Goal: Information Seeking & Learning: Learn about a topic

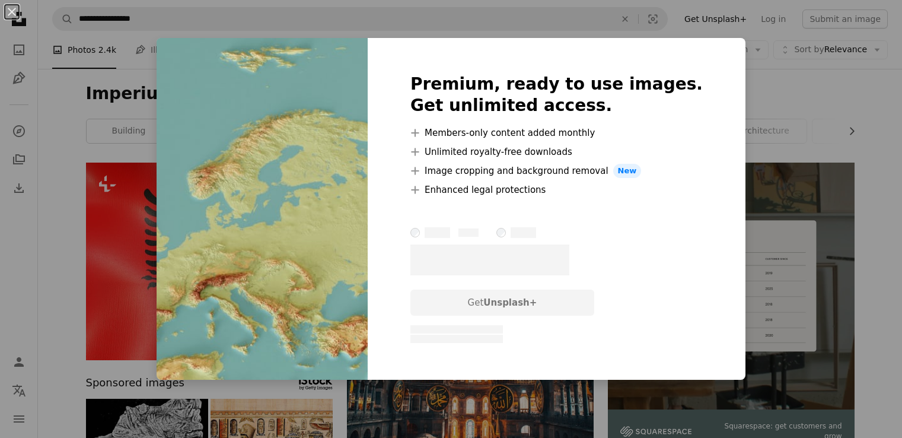
scroll to position [889, 0]
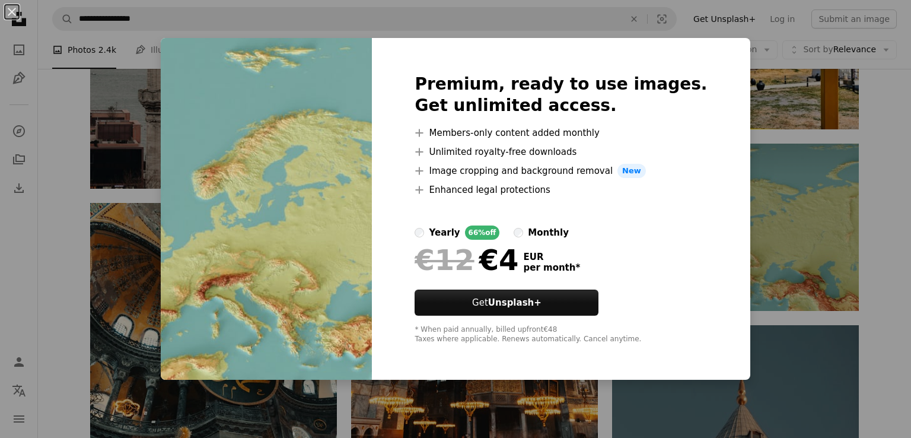
click at [865, 199] on div "An X shape Premium, ready to use images. Get unlimited access. A plus sign Memb…" at bounding box center [455, 219] width 911 height 438
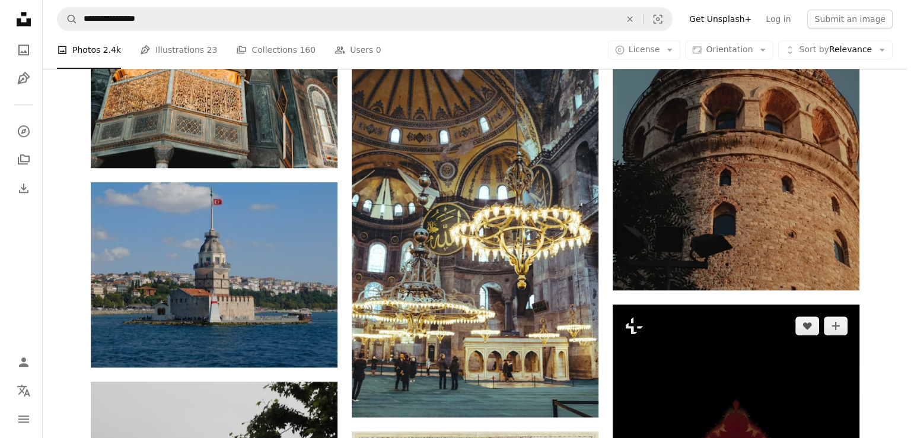
scroll to position [1304, 0]
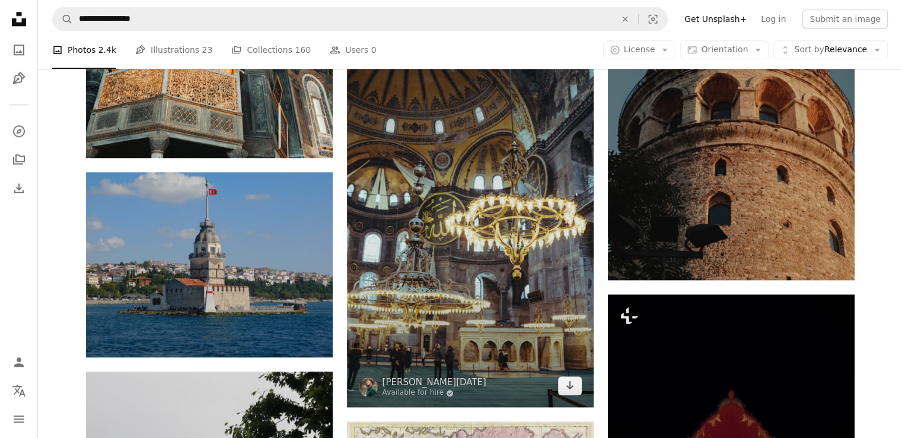
click at [469, 315] on img at bounding box center [470, 222] width 247 height 370
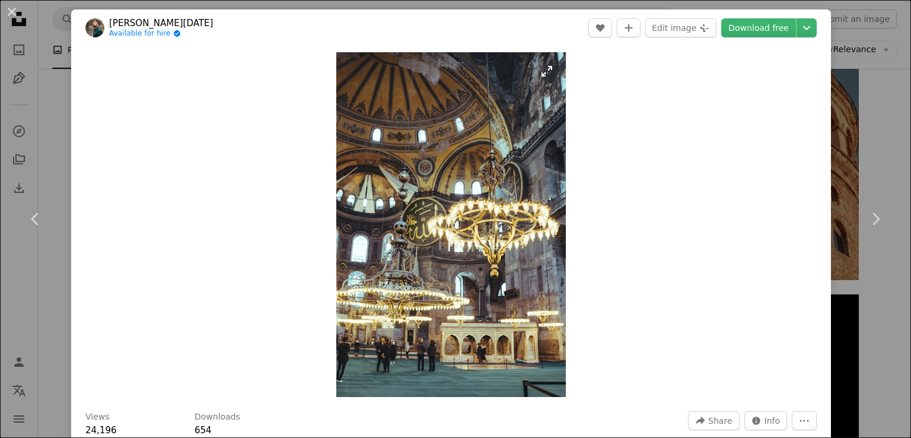
click at [461, 233] on img "Zoom in on this image" at bounding box center [450, 224] width 229 height 344
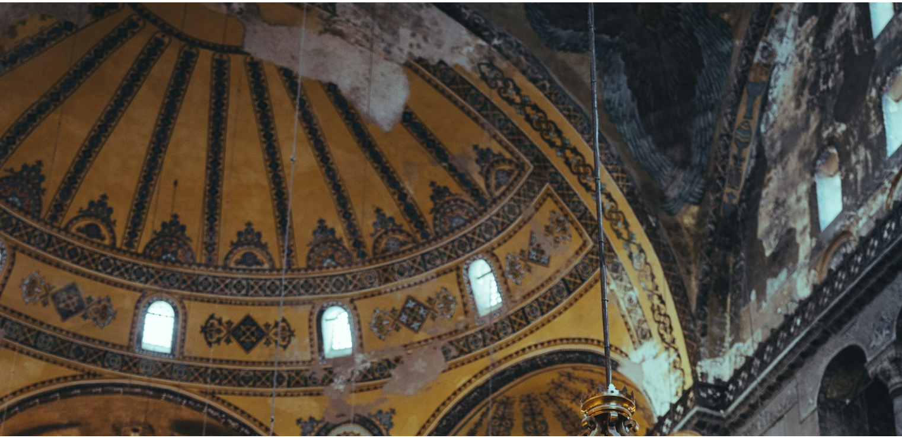
scroll to position [451, 0]
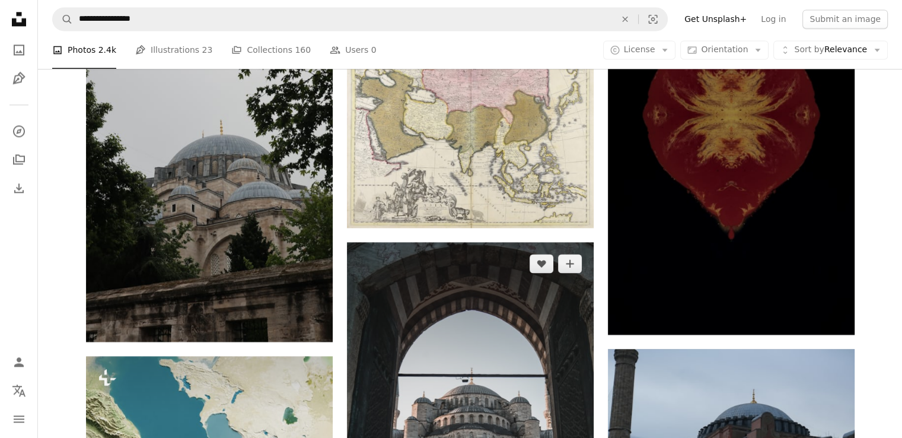
scroll to position [1660, 0]
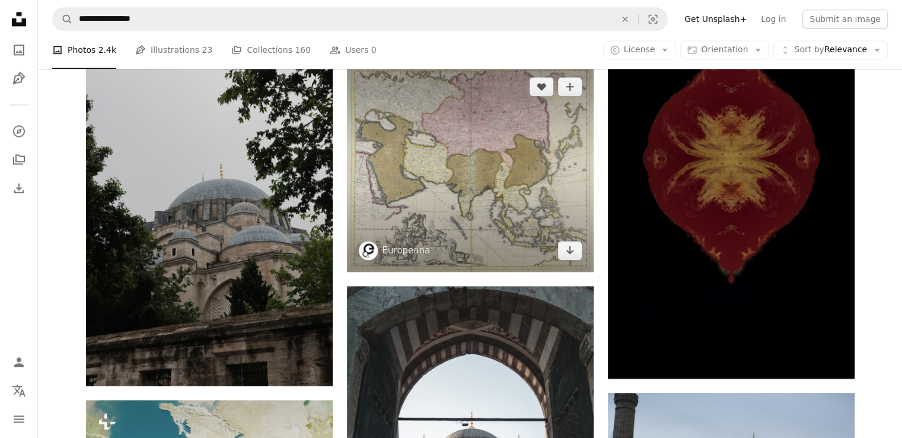
click at [465, 190] on img at bounding box center [470, 168] width 247 height 206
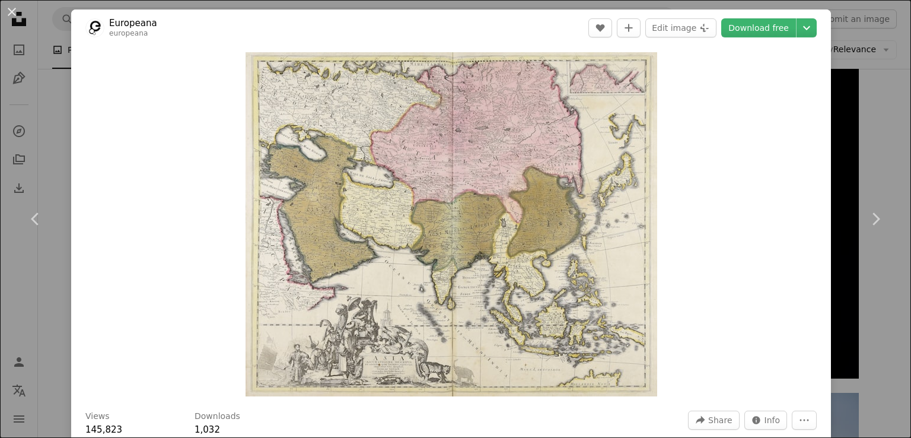
click at [853, 89] on div "An X shape Chevron left Chevron right Europeana europeana A heart A plus sign E…" at bounding box center [455, 219] width 911 height 438
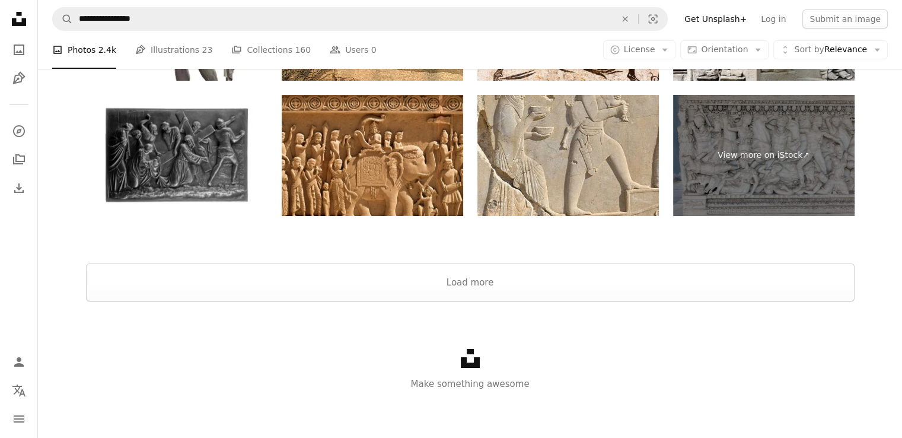
scroll to position [4114, 0]
